Goal: Navigation & Orientation: Find specific page/section

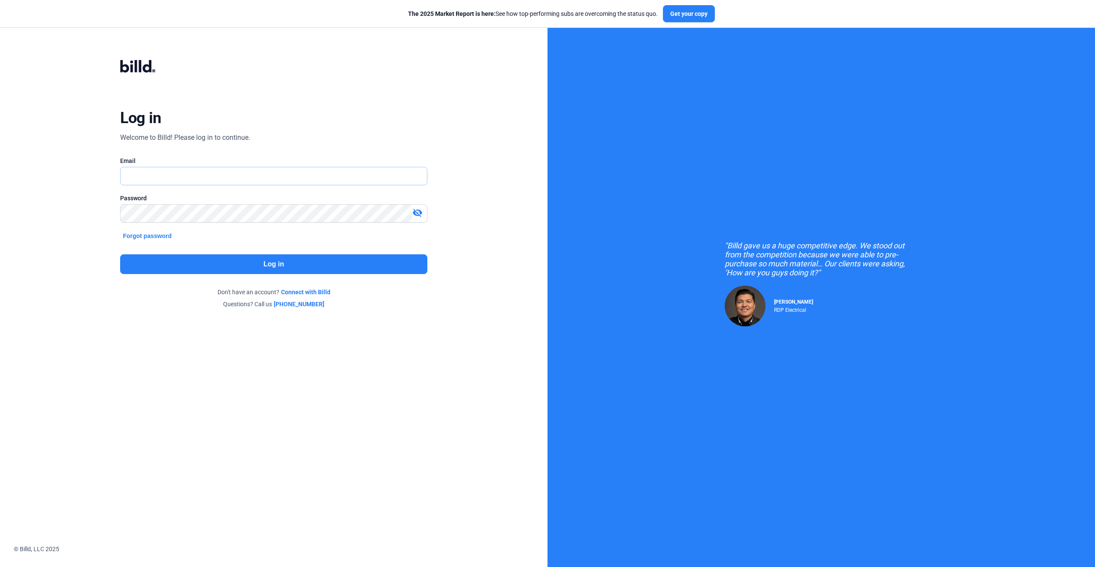
type input "[EMAIL_ADDRESS][DOMAIN_NAME]"
click at [264, 261] on button "Log in" at bounding box center [273, 265] width 307 height 20
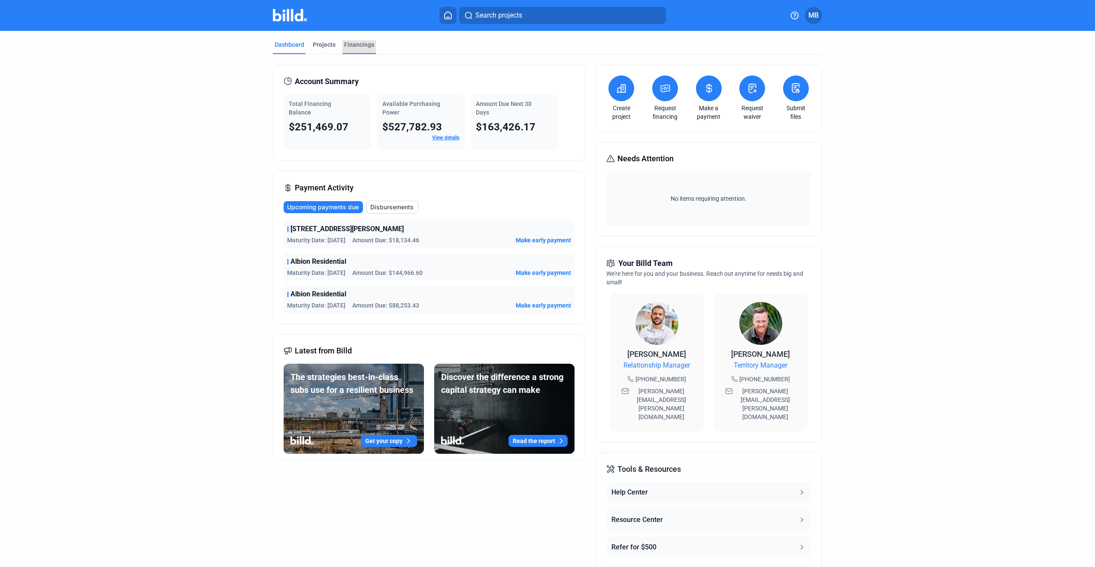
click at [352, 43] on div "Financings" at bounding box center [359, 44] width 30 height 9
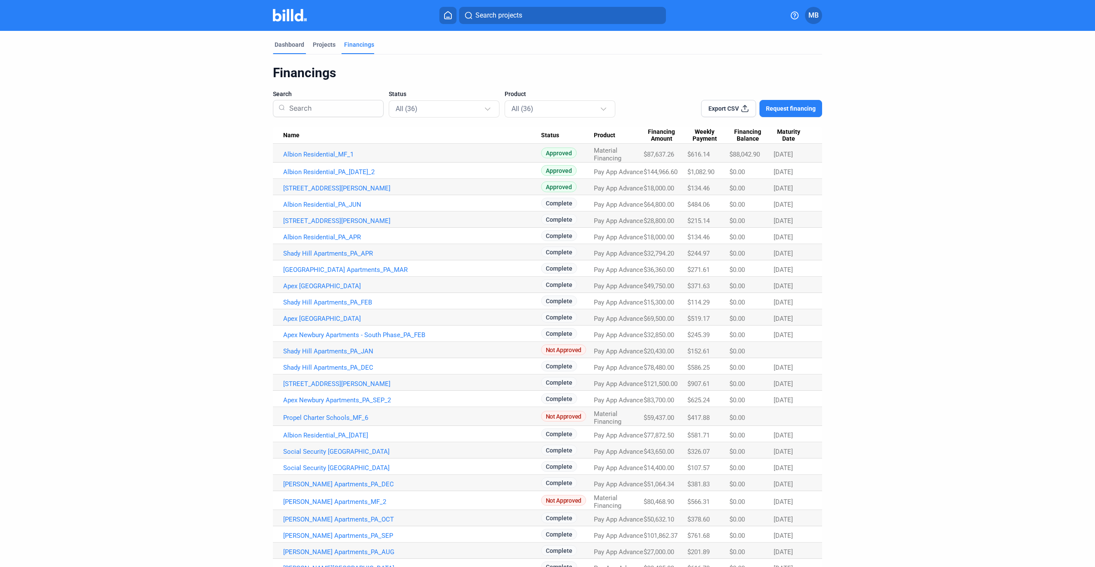
click at [286, 42] on div "Dashboard" at bounding box center [290, 44] width 30 height 9
